Goal: Task Accomplishment & Management: Manage account settings

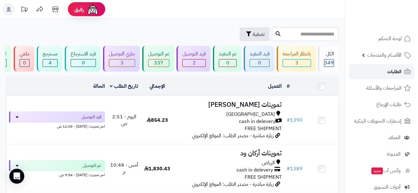
click at [389, 70] on span "الطلبات" at bounding box center [394, 71] width 14 height 9
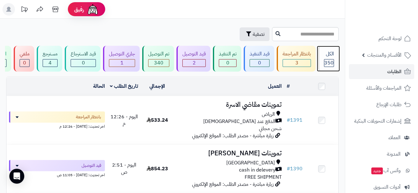
click at [327, 59] on span "350" at bounding box center [328, 62] width 9 height 7
click at [400, 74] on span "الطلبات" at bounding box center [394, 71] width 14 height 9
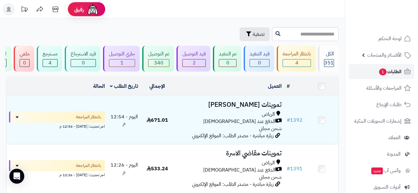
drag, startPoint x: 0, startPoint y: 0, endPoint x: 400, endPoint y: 74, distance: 407.0
click at [400, 74] on span "الطلبات 1" at bounding box center [390, 71] width 23 height 9
click at [372, 75] on link "الطلبات 1" at bounding box center [381, 71] width 65 height 15
click at [332, 55] on div "الكل" at bounding box center [329, 53] width 10 height 7
click at [379, 54] on span "الأقسام والمنتجات" at bounding box center [384, 55] width 34 height 9
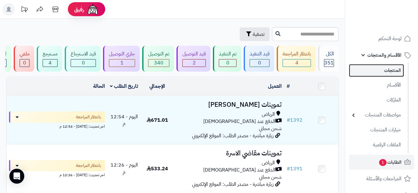
click at [393, 70] on link "المنتجات" at bounding box center [376, 70] width 55 height 13
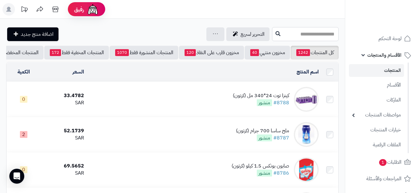
click at [292, 32] on input "text" at bounding box center [305, 34] width 67 height 14
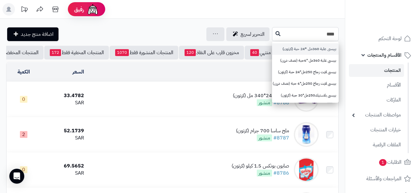
type input "****"
click at [306, 51] on link "بيبسى علبة 360مل *24 حبة (كرتون)" at bounding box center [305, 49] width 67 height 12
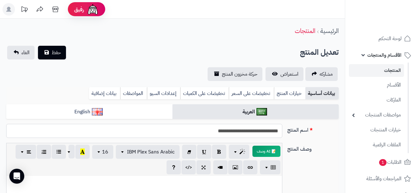
click at [201, 131] on input "**********" at bounding box center [144, 131] width 276 height 14
click at [21, 51] on link "الغاء" at bounding box center [20, 53] width 27 height 14
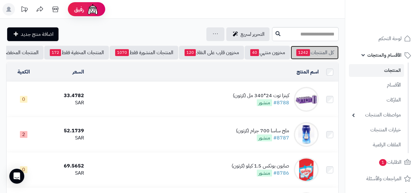
click at [323, 53] on link "كل المنتجات 1242" at bounding box center [315, 53] width 48 height 14
click at [282, 35] on input "text" at bounding box center [305, 34] width 67 height 14
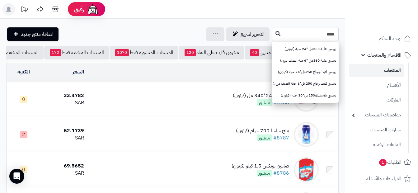
click at [313, 35] on input "****" at bounding box center [305, 34] width 67 height 14
type input "*"
click at [214, 110] on td "كينزا توت 24*340 مل (كرتون) #8788 منشور" at bounding box center [204, 99] width 235 height 35
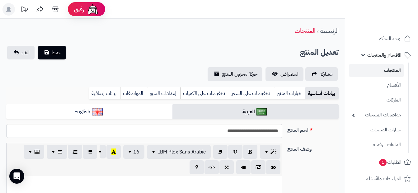
scroll to position [174, 0]
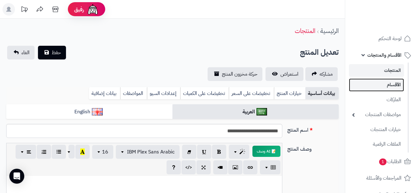
click at [379, 87] on link "الأقسام" at bounding box center [376, 84] width 55 height 13
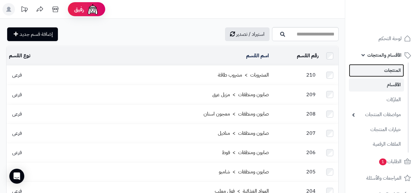
click at [373, 72] on link "المنتجات" at bounding box center [376, 70] width 55 height 13
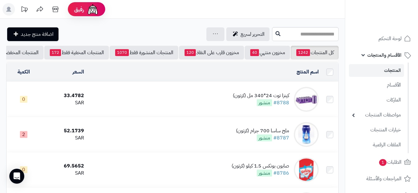
click at [373, 72] on link "المنتجات" at bounding box center [376, 70] width 55 height 13
click at [375, 87] on link "الأقسام" at bounding box center [376, 84] width 55 height 13
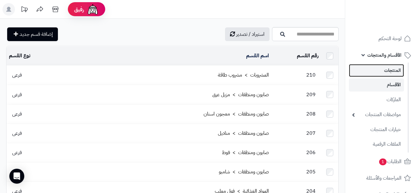
click at [380, 71] on link "المنتجات" at bounding box center [376, 70] width 55 height 13
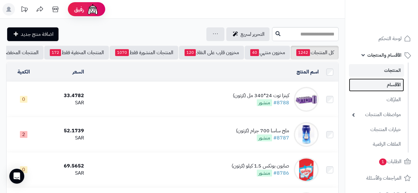
click at [381, 89] on link "الأقسام" at bounding box center [376, 84] width 55 height 13
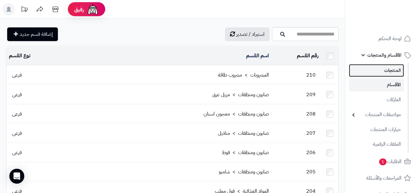
click at [377, 75] on link "المنتجات" at bounding box center [376, 70] width 55 height 13
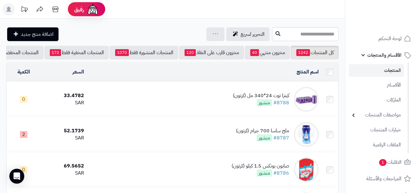
click at [377, 75] on link "المنتجات" at bounding box center [376, 70] width 55 height 13
click at [389, 69] on link "المنتجات" at bounding box center [376, 70] width 55 height 13
click at [382, 162] on span "1" at bounding box center [383, 162] width 8 height 7
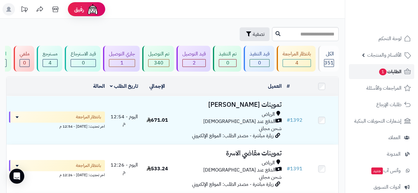
click at [404, 74] on icon at bounding box center [407, 71] width 7 height 7
click at [381, 77] on link "الطلبات 1" at bounding box center [381, 71] width 65 height 15
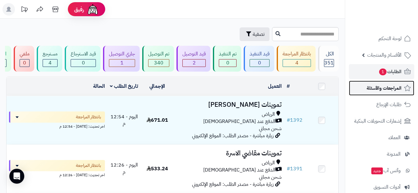
click at [367, 92] on link "المراجعات والأسئلة" at bounding box center [381, 88] width 65 height 15
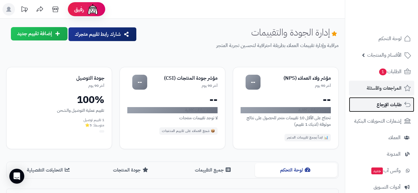
click at [385, 101] on span "طلبات الإرجاع" at bounding box center [389, 104] width 25 height 9
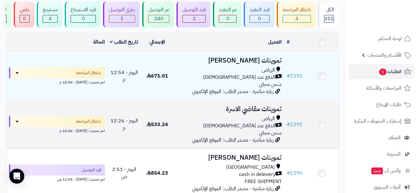
scroll to position [93, 0]
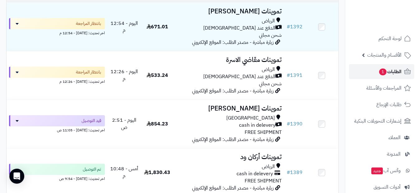
click at [399, 71] on span "الطلبات 1" at bounding box center [390, 71] width 23 height 9
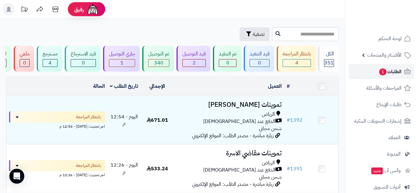
click at [378, 76] on link "الطلبات 1" at bounding box center [381, 71] width 65 height 15
click at [399, 70] on span "الطلبات 1" at bounding box center [390, 71] width 23 height 9
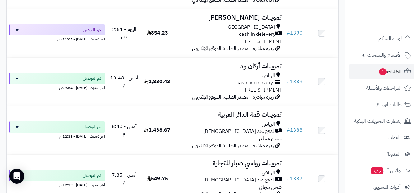
scroll to position [187, 0]
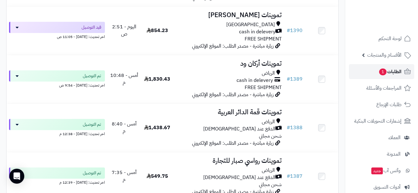
click at [397, 71] on span "الطلبات 1" at bounding box center [390, 71] width 23 height 9
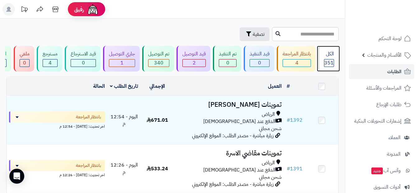
click at [330, 63] on span "351" at bounding box center [328, 62] width 9 height 7
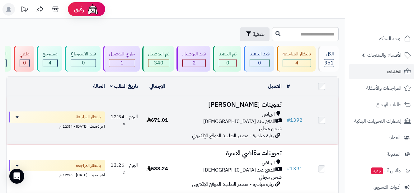
click at [233, 132] on div "الرياض الدفع عند الاستلام شحن مجاني" at bounding box center [229, 121] width 106 height 21
click at [179, 142] on td "تموينات بهار حمدي الرياض الدفع عند الاستلام شحن مجاني زيارة مباشرة - مصدر الطلب…" at bounding box center [229, 120] width 111 height 48
click at [218, 125] on div "الدفع عند [DEMOGRAPHIC_DATA]" at bounding box center [229, 121] width 106 height 7
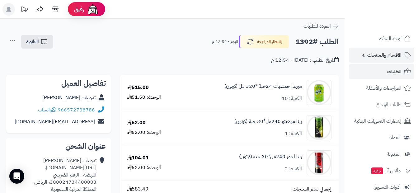
click at [396, 55] on span "الأقسام والمنتجات" at bounding box center [384, 55] width 34 height 9
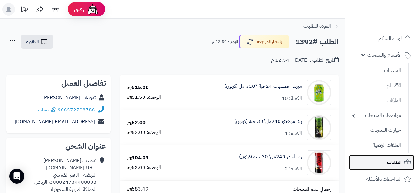
click at [394, 162] on span "الطلبات" at bounding box center [394, 162] width 14 height 9
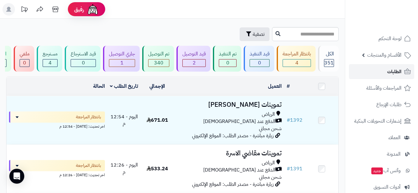
click at [388, 75] on span "الطلبات" at bounding box center [394, 71] width 14 height 9
